Goal: Task Accomplishment & Management: Use online tool/utility

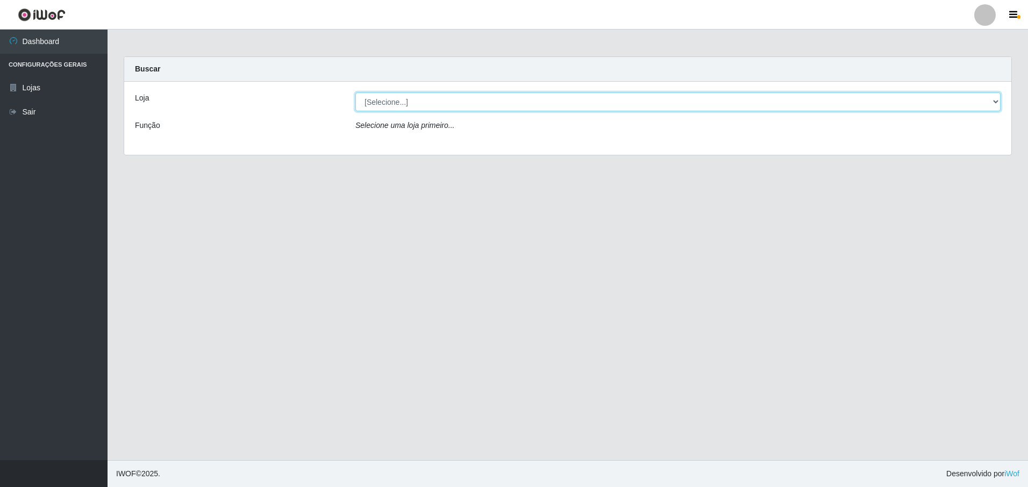
click at [479, 102] on select "[Selecione...] Extraplus - Loja 50 [GEOGRAPHIC_DATA]" at bounding box center [677, 101] width 645 height 19
select select "451"
click at [355, 92] on select "[Selecione...] Extraplus - Loja 50 [GEOGRAPHIC_DATA]" at bounding box center [677, 101] width 645 height 19
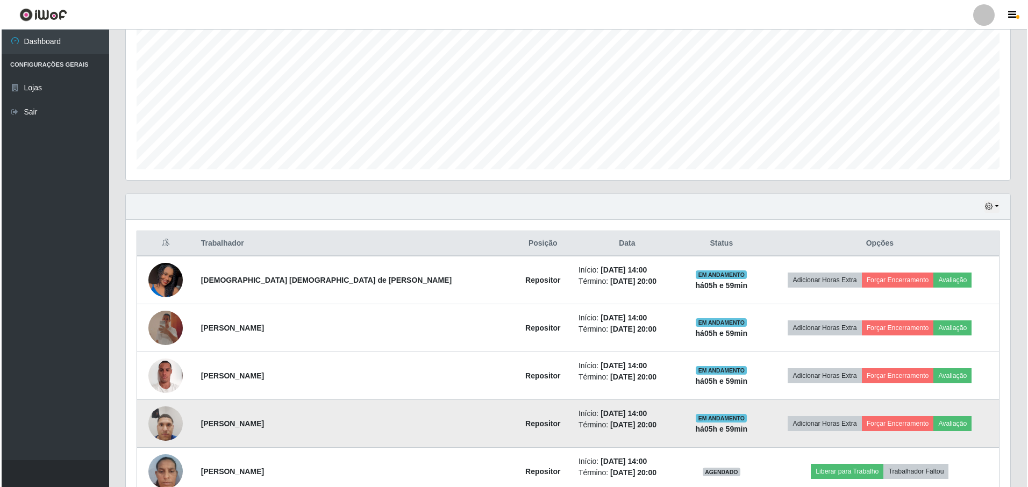
scroll to position [275, 0]
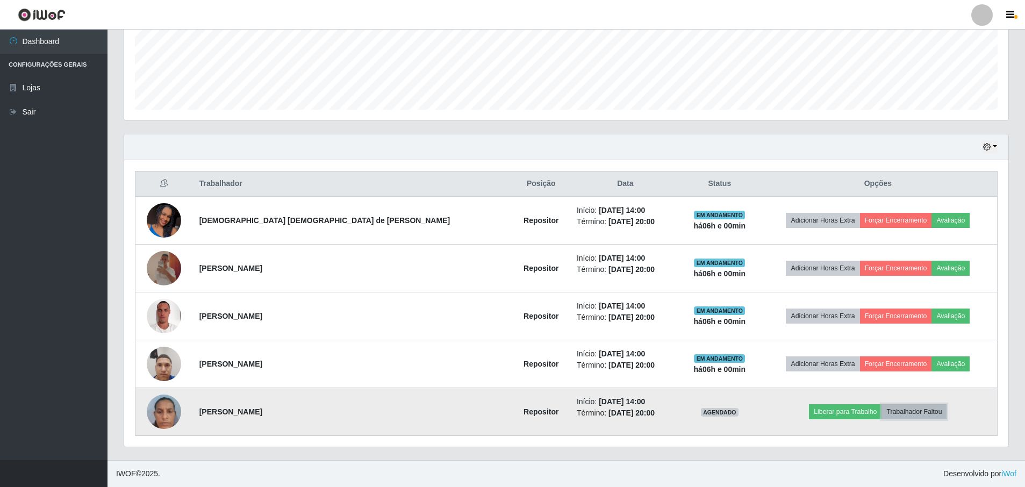
click at [895, 412] on button "Trabalhador Faltou" at bounding box center [913, 411] width 65 height 15
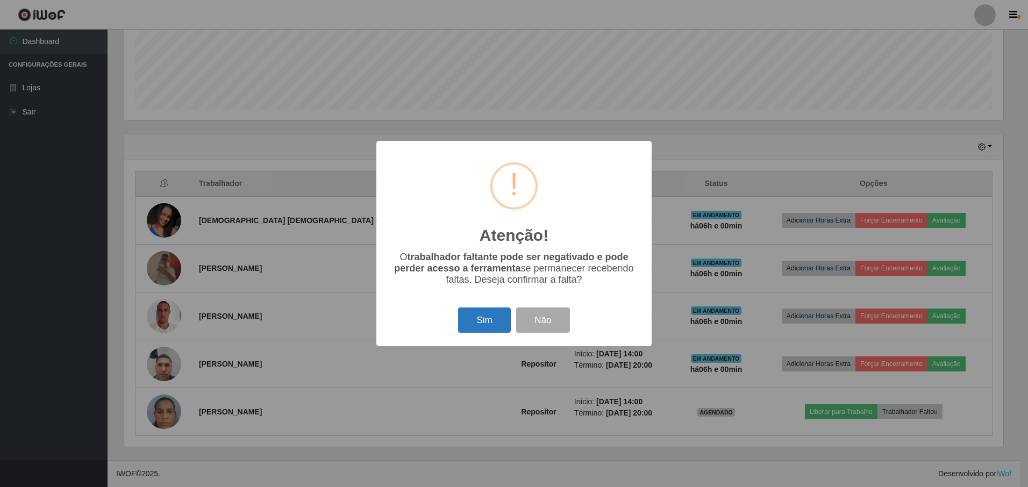
click at [494, 319] on button "Sim" at bounding box center [484, 319] width 52 height 25
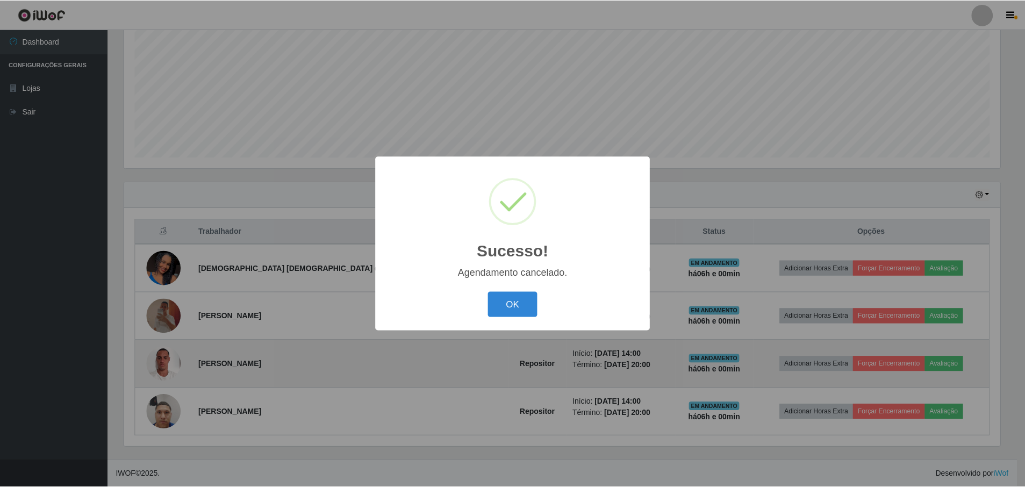
scroll to position [227, 0]
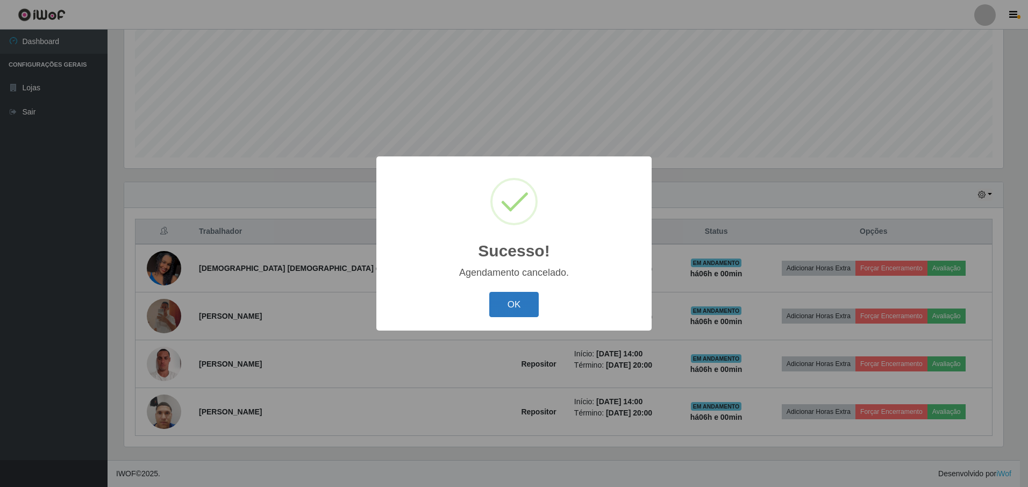
click at [506, 301] on button "OK" at bounding box center [514, 304] width 50 height 25
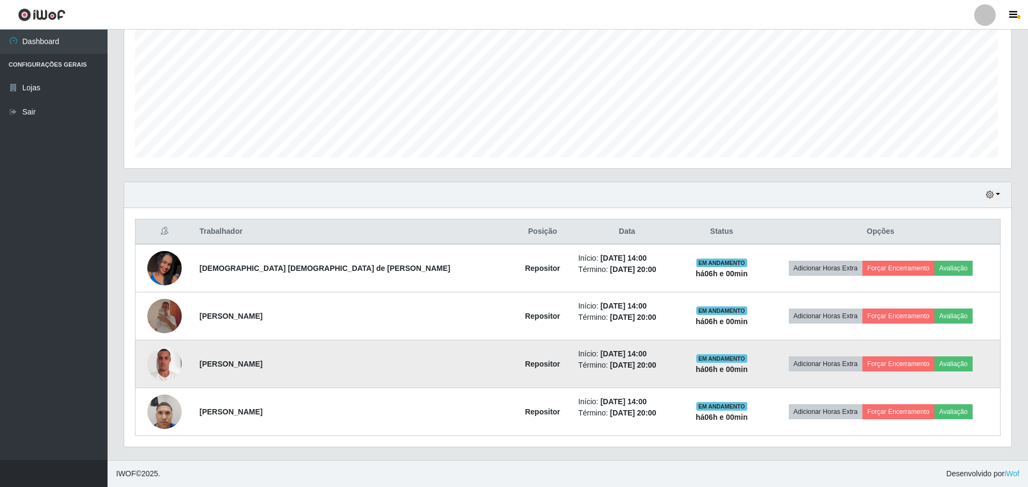
scroll to position [223, 884]
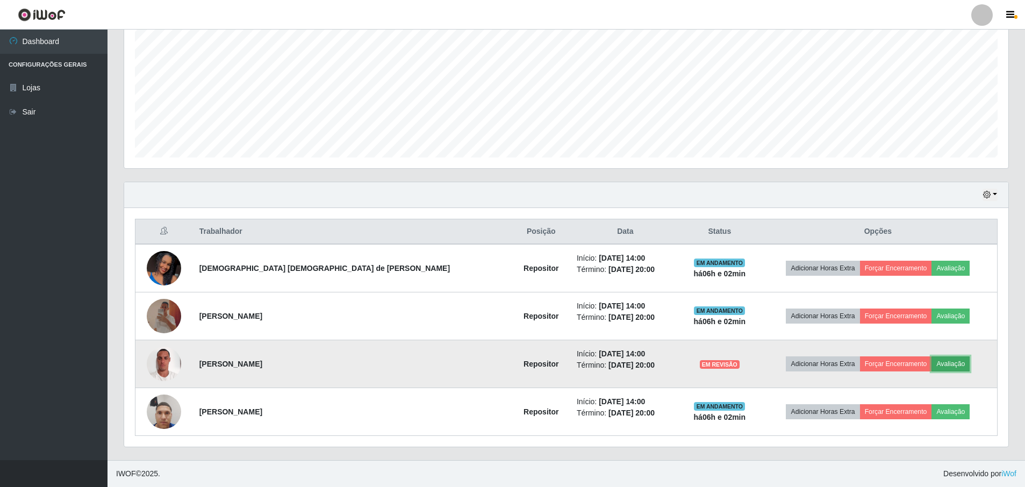
click at [931, 366] on button "Avaliação" at bounding box center [950, 363] width 38 height 15
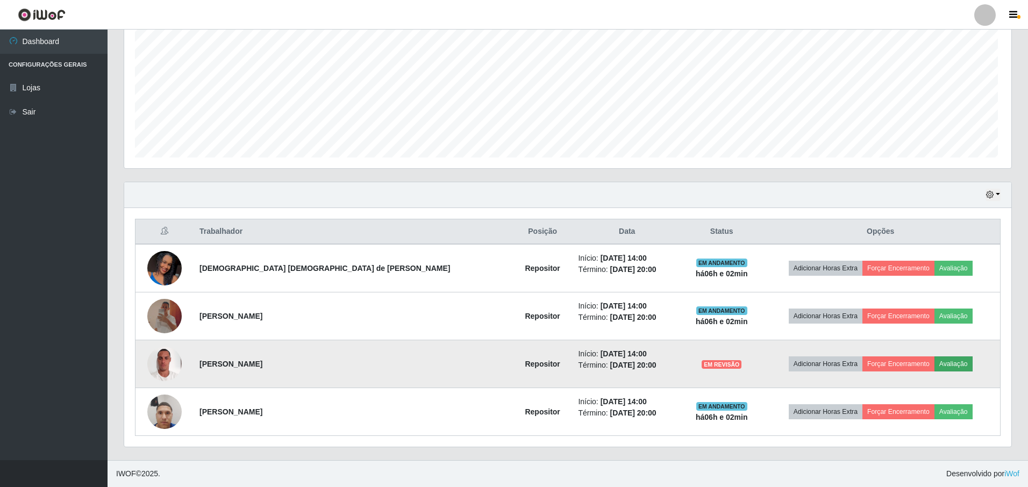
scroll to position [223, 879]
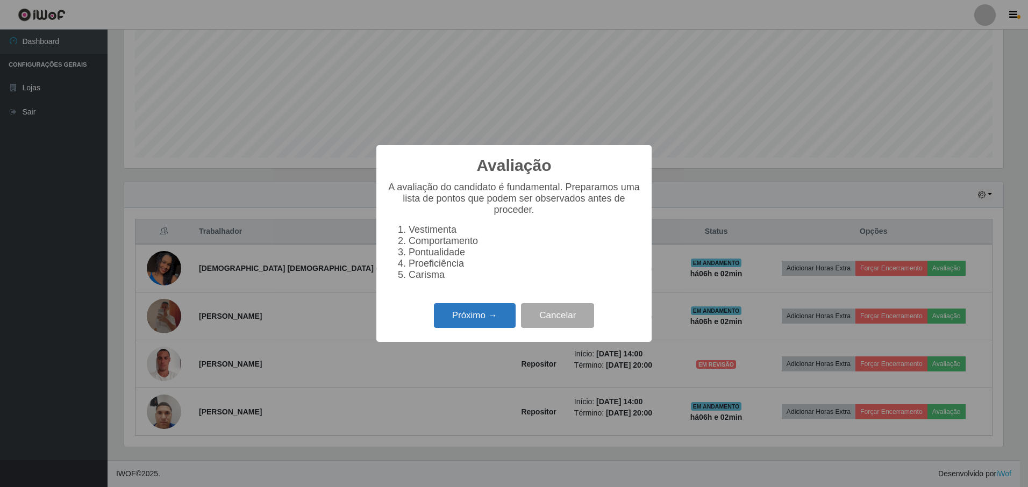
click at [461, 325] on button "Próximo →" at bounding box center [475, 315] width 82 height 25
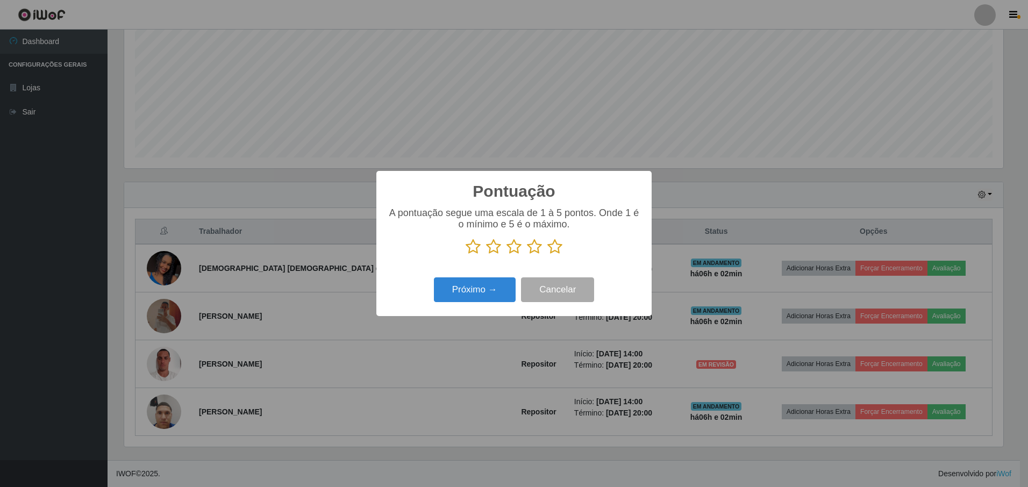
scroll to position [537178, 536522]
click at [559, 251] on icon at bounding box center [554, 247] width 15 height 16
click at [547, 255] on input "radio" at bounding box center [547, 255] width 0 height 0
click at [467, 296] on button "Próximo →" at bounding box center [475, 289] width 82 height 25
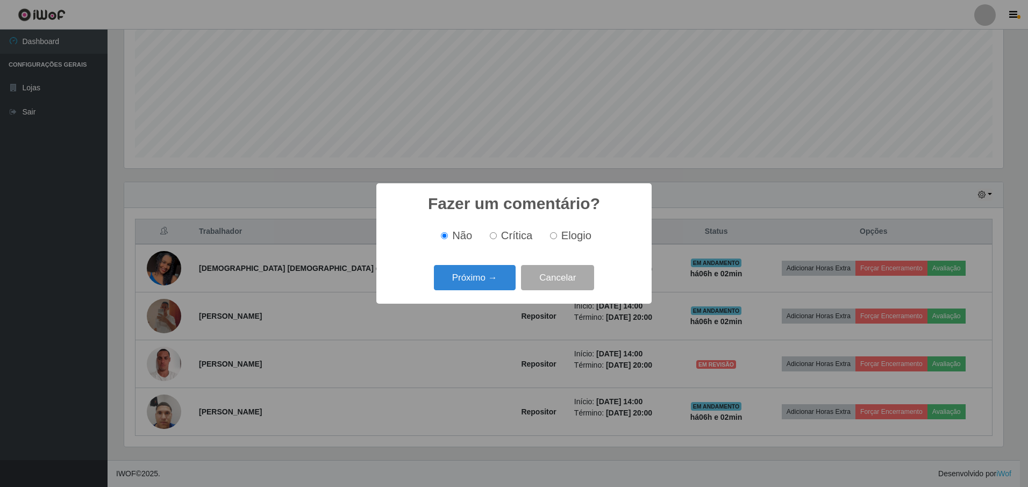
drag, startPoint x: 552, startPoint y: 235, endPoint x: 526, endPoint y: 239, distance: 27.2
click at [552, 235] on input "Elogio" at bounding box center [553, 235] width 7 height 7
radio input "true"
click at [470, 272] on button "Próximo →" at bounding box center [475, 277] width 82 height 25
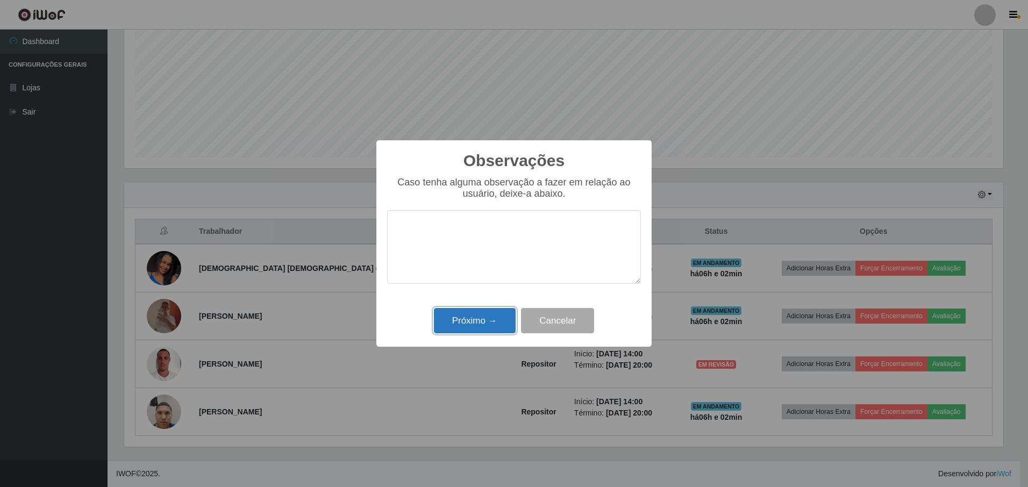
click at [461, 314] on button "Próximo →" at bounding box center [475, 320] width 82 height 25
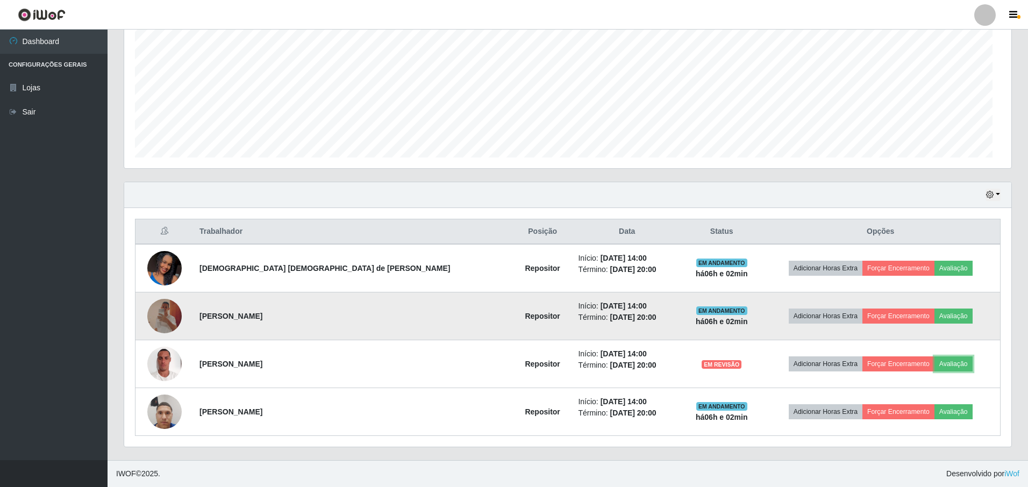
scroll to position [223, 884]
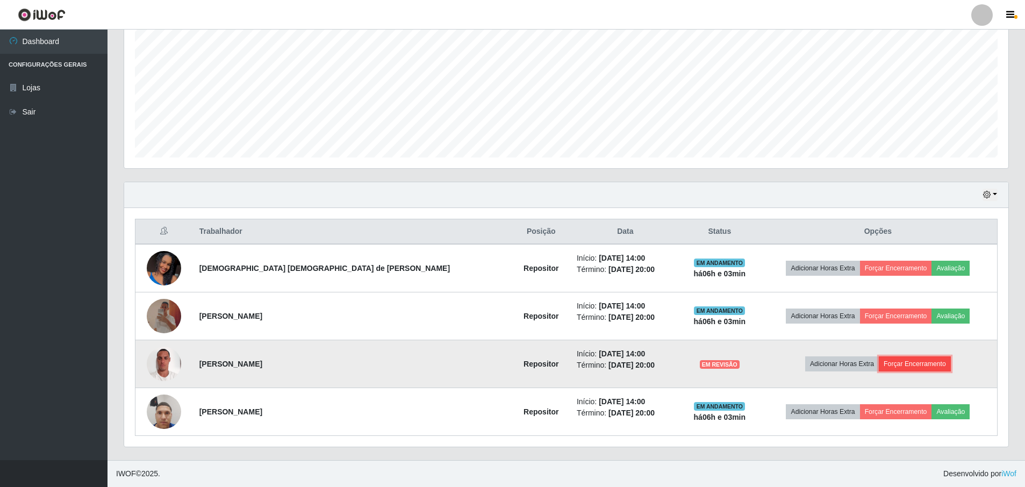
click at [879, 362] on button "Forçar Encerramento" at bounding box center [915, 363] width 72 height 15
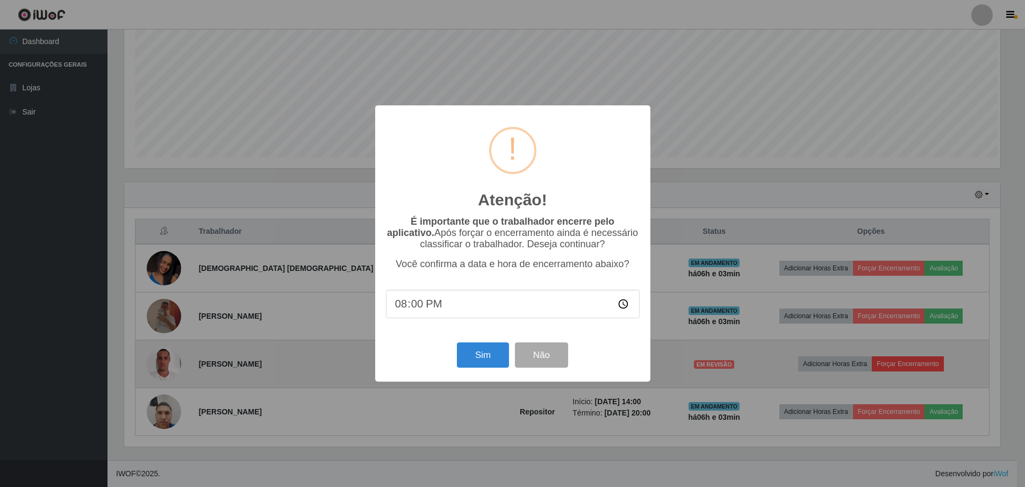
scroll to position [223, 879]
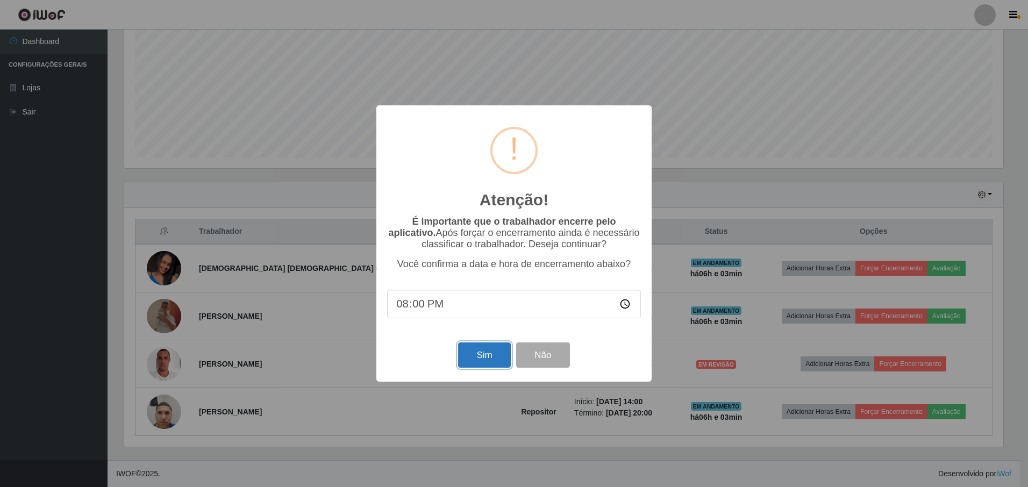
click at [477, 359] on button "Sim" at bounding box center [484, 354] width 52 height 25
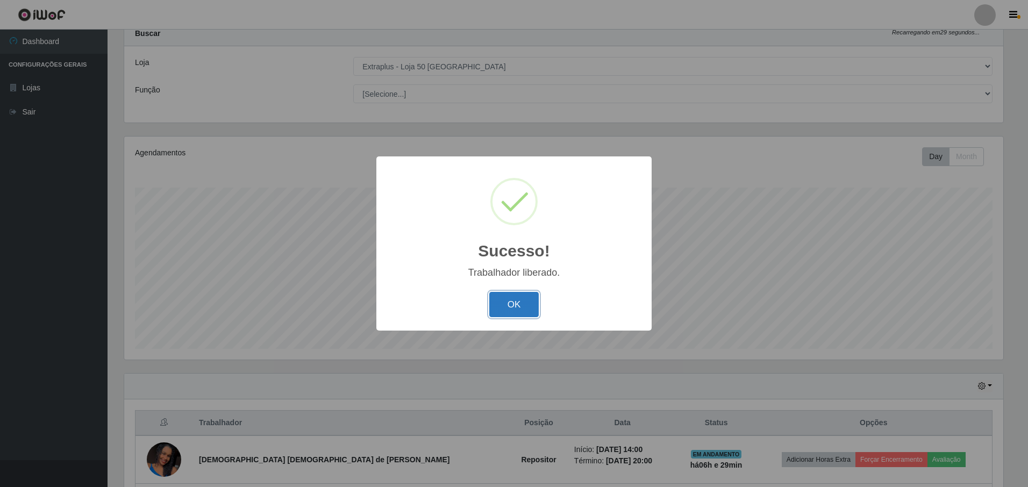
click at [497, 301] on button "OK" at bounding box center [514, 304] width 50 height 25
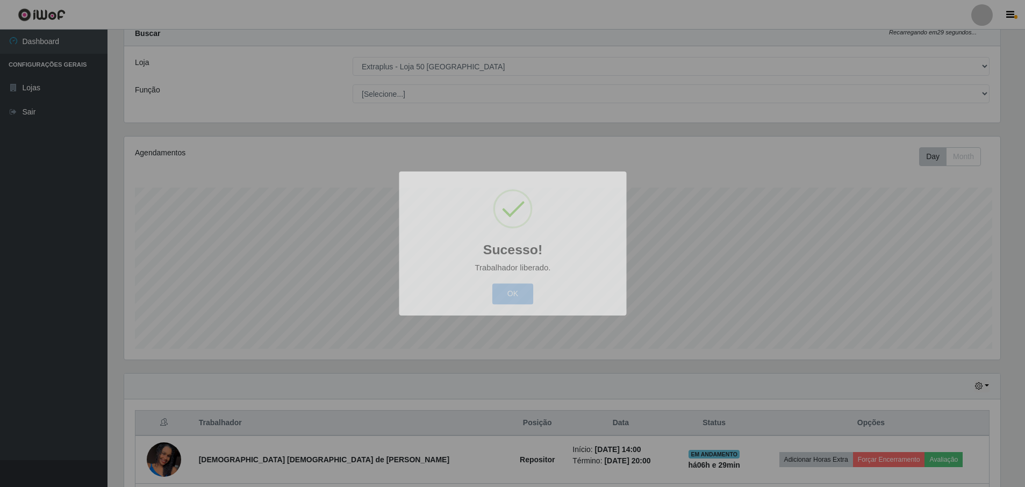
scroll to position [223, 884]
